Goal: Obtain resource: Download file/media

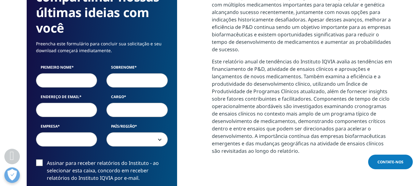
scroll to position [341, 0]
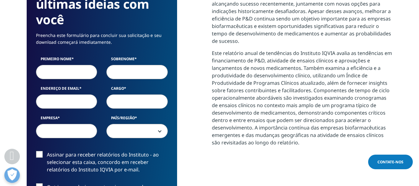
click at [69, 75] on input "Primeiro nome" at bounding box center [66, 72] width 61 height 14
type input "[PERSON_NAME]"
type input "Apolloni"
type input "[EMAIL_ADDRESS][DOMAIN_NAME]"
select select "[GEOGRAPHIC_DATA]"
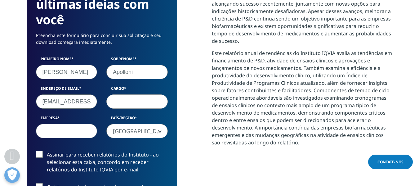
click at [131, 100] on input "Cargo" at bounding box center [136, 101] width 61 height 14
type input "Gestor"
click at [51, 131] on input "Empresa" at bounding box center [66, 131] width 61 height 14
type input "LP famaceutica"
drag, startPoint x: 38, startPoint y: 155, endPoint x: 74, endPoint y: 139, distance: 39.7
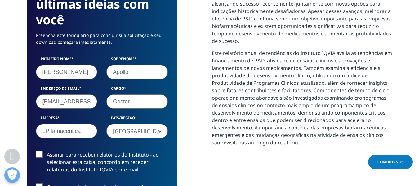
click at [38, 154] on label "Assinar para receber relatórios do Instituto - ao selecionar esta caixa, concor…" at bounding box center [102, 164] width 132 height 26
click at [47, 151] on input "Assinar para receber relatórios do Instituto - ao selecionar esta caixa, concor…" at bounding box center [47, 151] width 0 height 0
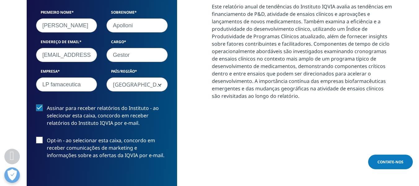
scroll to position [434, 0]
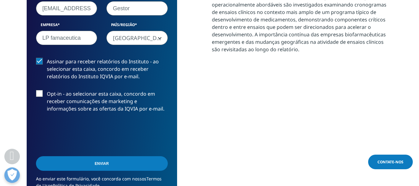
click at [41, 92] on label "Opt-in - ao selecionar esta caixa, concordo em receber comunicações de marketin…" at bounding box center [102, 103] width 132 height 26
click at [47, 90] on input "Opt-in - ao selecionar esta caixa, concordo em receber comunicações de marketin…" at bounding box center [47, 90] width 0 height 0
click at [105, 164] on input "Enviar" at bounding box center [102, 163] width 132 height 15
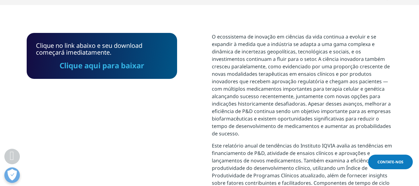
scroll to position [198, 0]
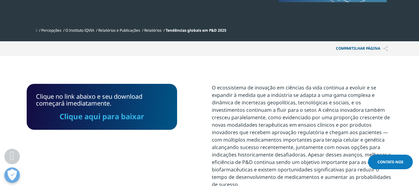
click at [112, 118] on font "Clique aqui para baixar" at bounding box center [102, 116] width 85 height 10
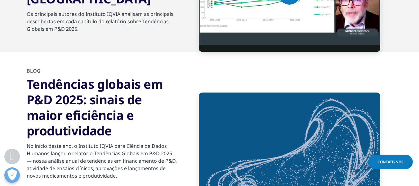
scroll to position [2213, 0]
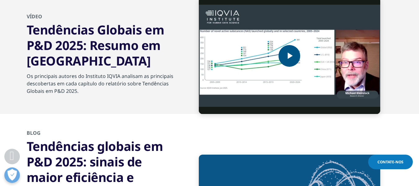
click at [289, 56] on span "Video Player" at bounding box center [289, 56] width 0 height 0
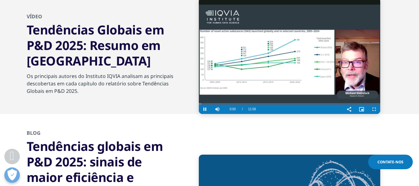
scroll to position [2211, 0]
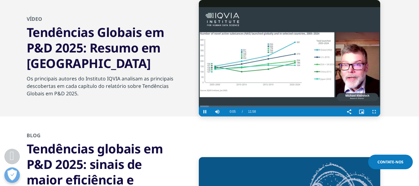
click at [283, 61] on video "Video Player" at bounding box center [289, 58] width 181 height 116
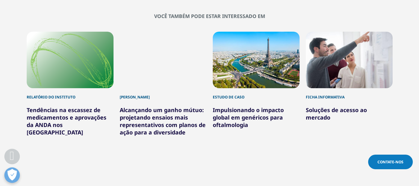
scroll to position [2552, 0]
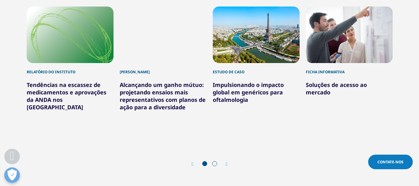
click at [227, 163] on icon "Próximo slide" at bounding box center [227, 164] width 2 height 5
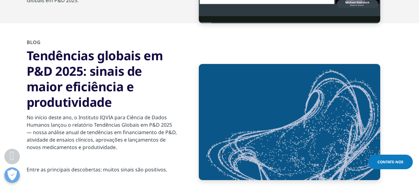
scroll to position [2459, 0]
